Goal: Transaction & Acquisition: Download file/media

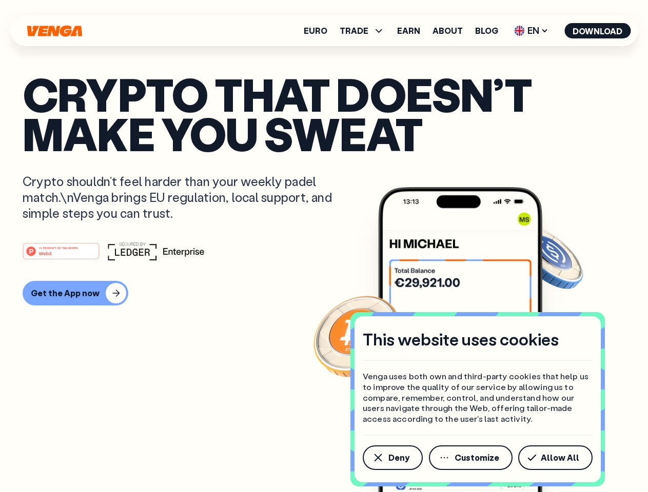
click at [324, 246] on div "#1 PRODUCT OF THE MONTH Web3" at bounding box center [324, 251] width 602 height 18
click at [392, 458] on span "Deny" at bounding box center [398, 458] width 21 height 8
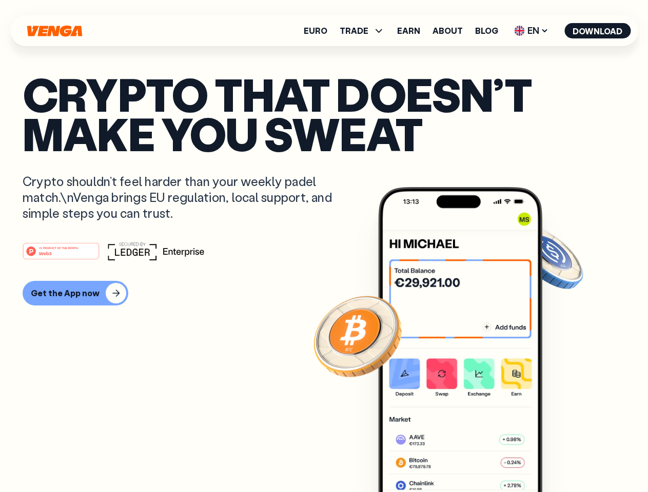
click at [471, 458] on img at bounding box center [460, 359] width 164 height 344
click at [557, 458] on article "Crypto that doesn’t make you sweat Crypto shouldn’t feel harder than your weekl…" at bounding box center [324, 266] width 602 height 385
click at [365, 31] on span "TRADE" at bounding box center [353, 31] width 29 height 8
click at [531, 31] on span "EN" at bounding box center [531, 31] width 42 height 16
click at [597, 31] on button "Download" at bounding box center [597, 30] width 66 height 15
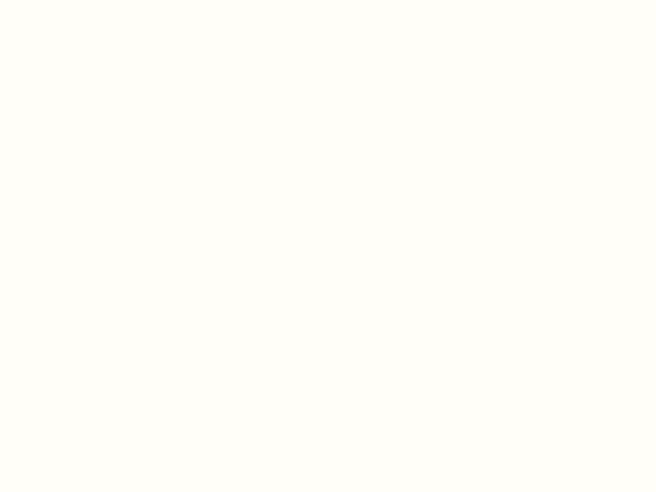
click at [74, 0] on html "This website uses cookies Venga uses both own and third-party cookies that help…" at bounding box center [328, 0] width 656 height 0
click at [63, 0] on html "This website uses cookies Venga uses both own and third-party cookies that help…" at bounding box center [328, 0] width 656 height 0
